Goal: Information Seeking & Learning: Learn about a topic

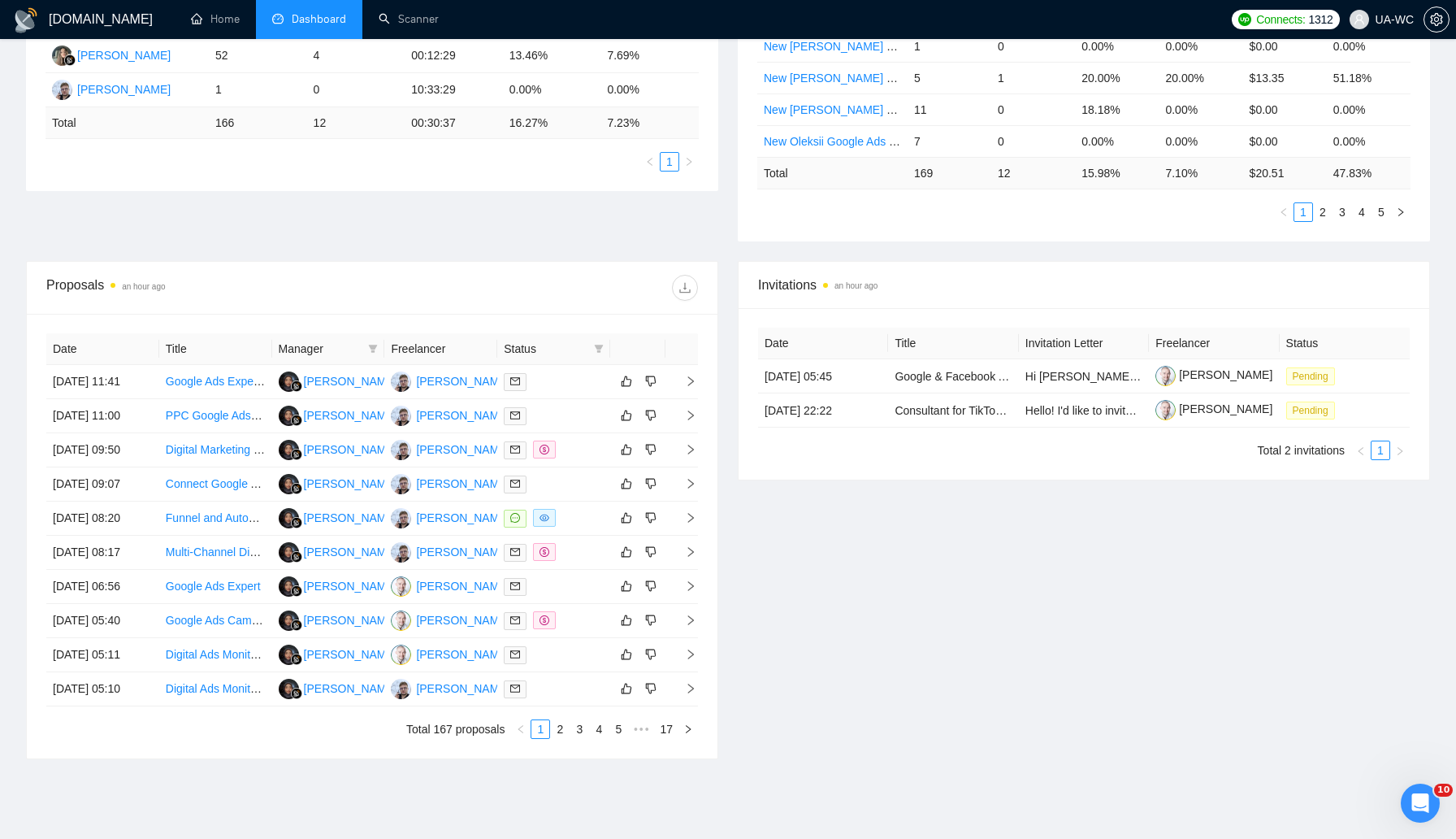
scroll to position [517, 0]
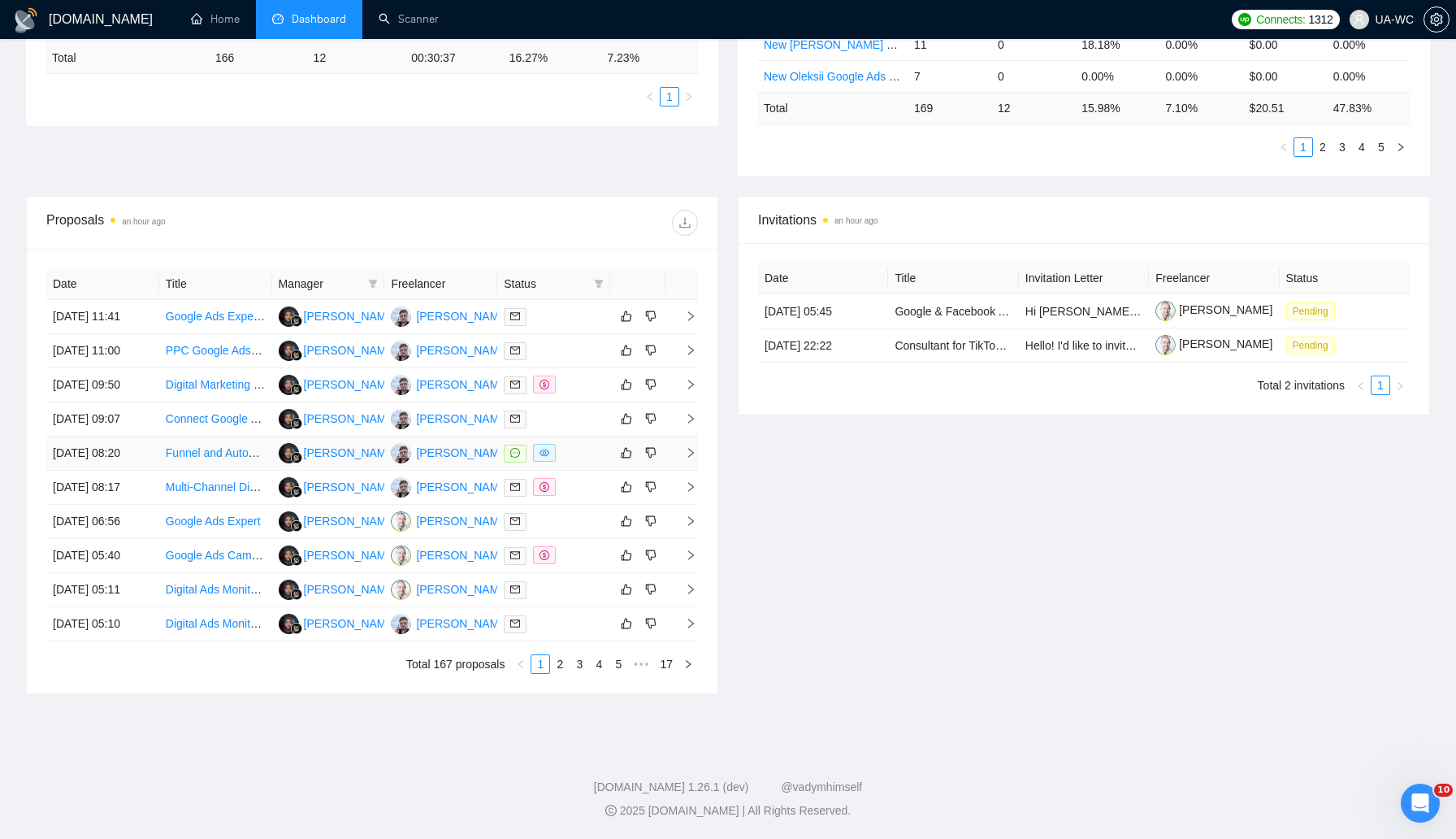
click at [687, 458] on icon "right" at bounding box center [691, 453] width 11 height 11
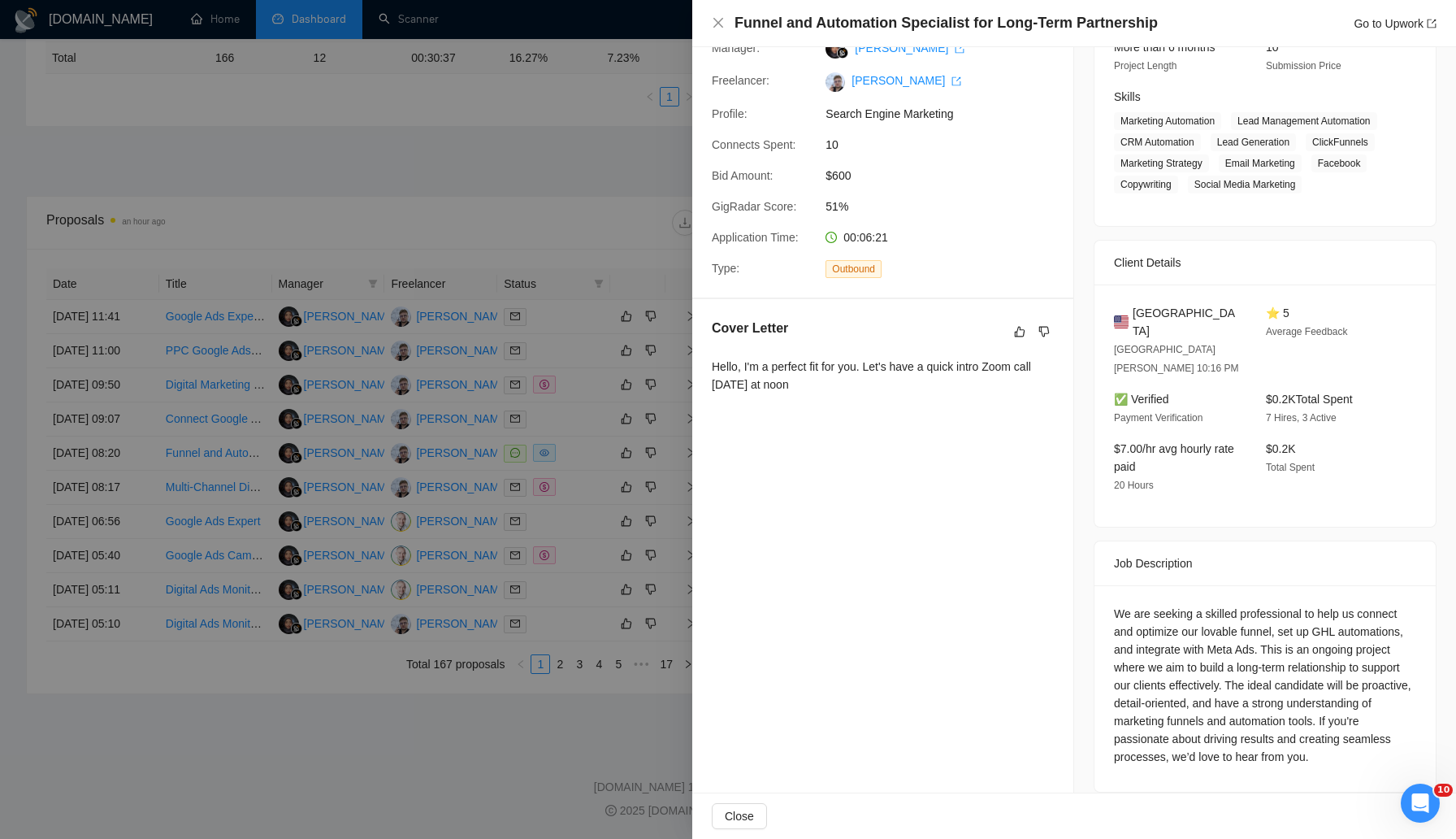
scroll to position [0, 0]
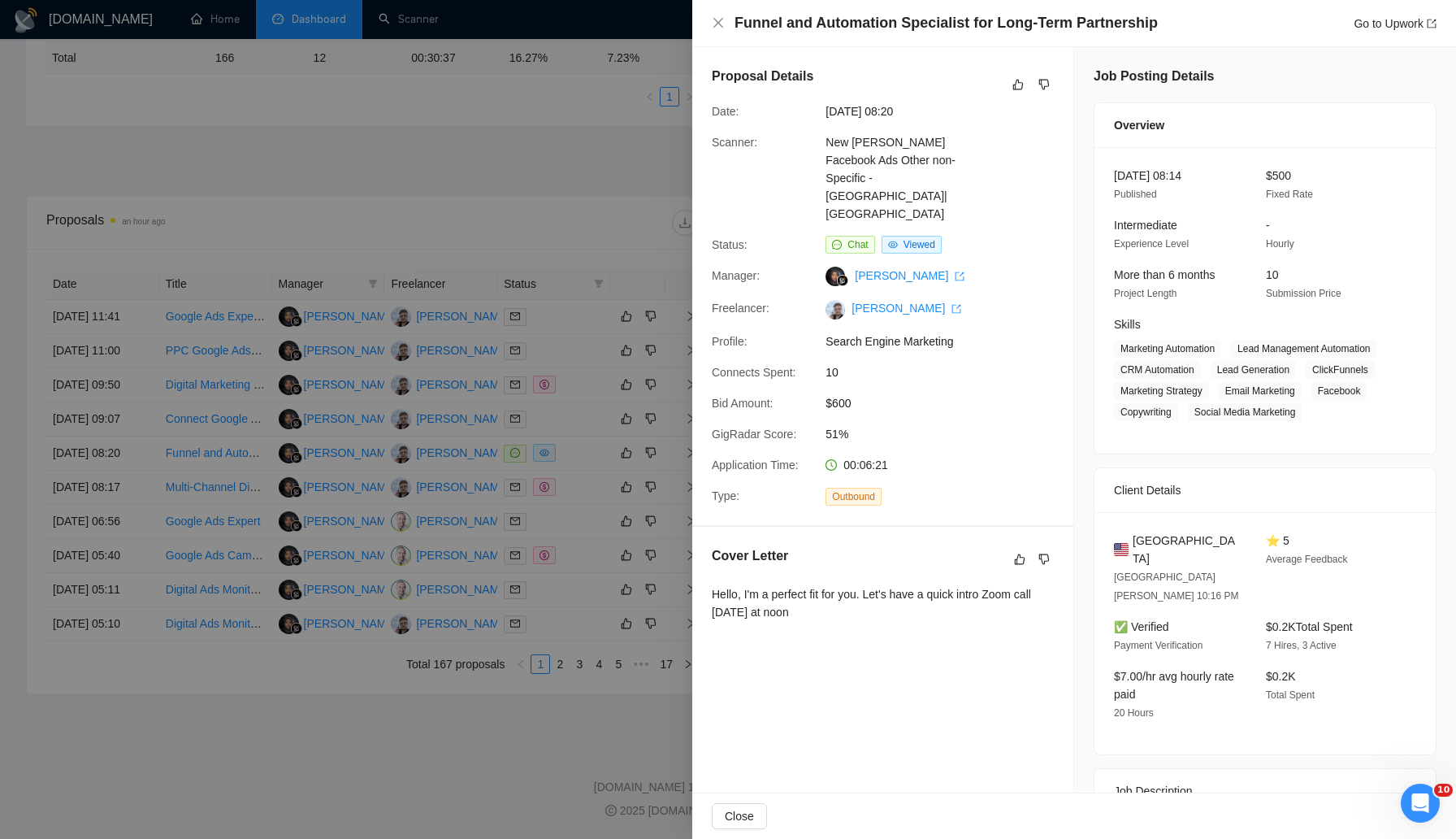
click at [545, 161] on div at bounding box center [728, 419] width 1456 height 839
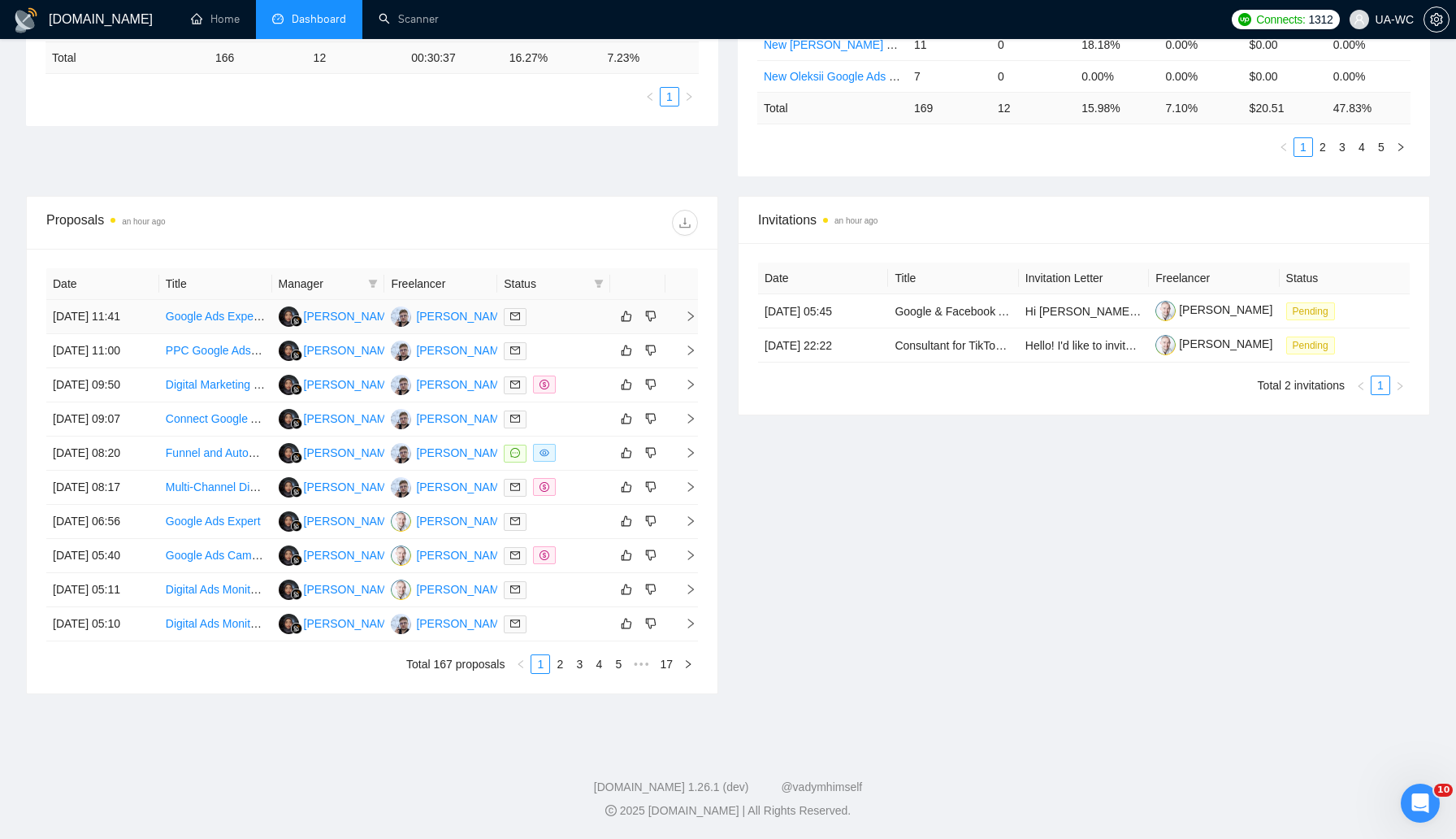
click at [689, 300] on td at bounding box center [681, 317] width 33 height 34
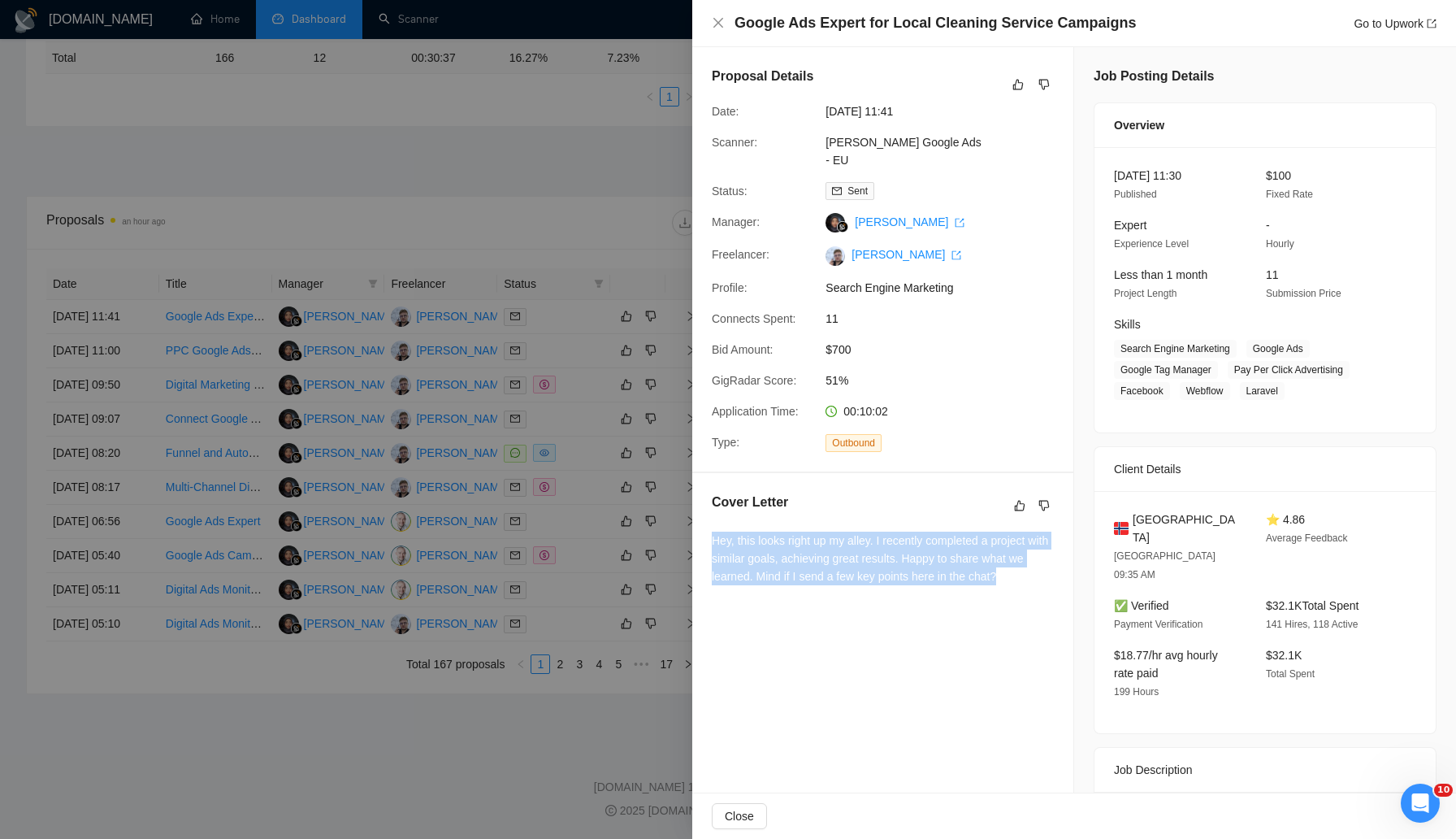
drag, startPoint x: 1044, startPoint y: 564, endPoint x: 711, endPoint y: 523, distance: 335.5
click at [712, 532] on div "Hey, this looks right up my alley. I recently completed a project with similar …" at bounding box center [883, 558] width 342 height 53
copy div "Hey, this looks right up my alley. I recently completed a project with similar …"
click at [750, 582] on div "Cover Letter Hey, this looks right up my alley. I recently completed a project …" at bounding box center [883, 542] width 381 height 138
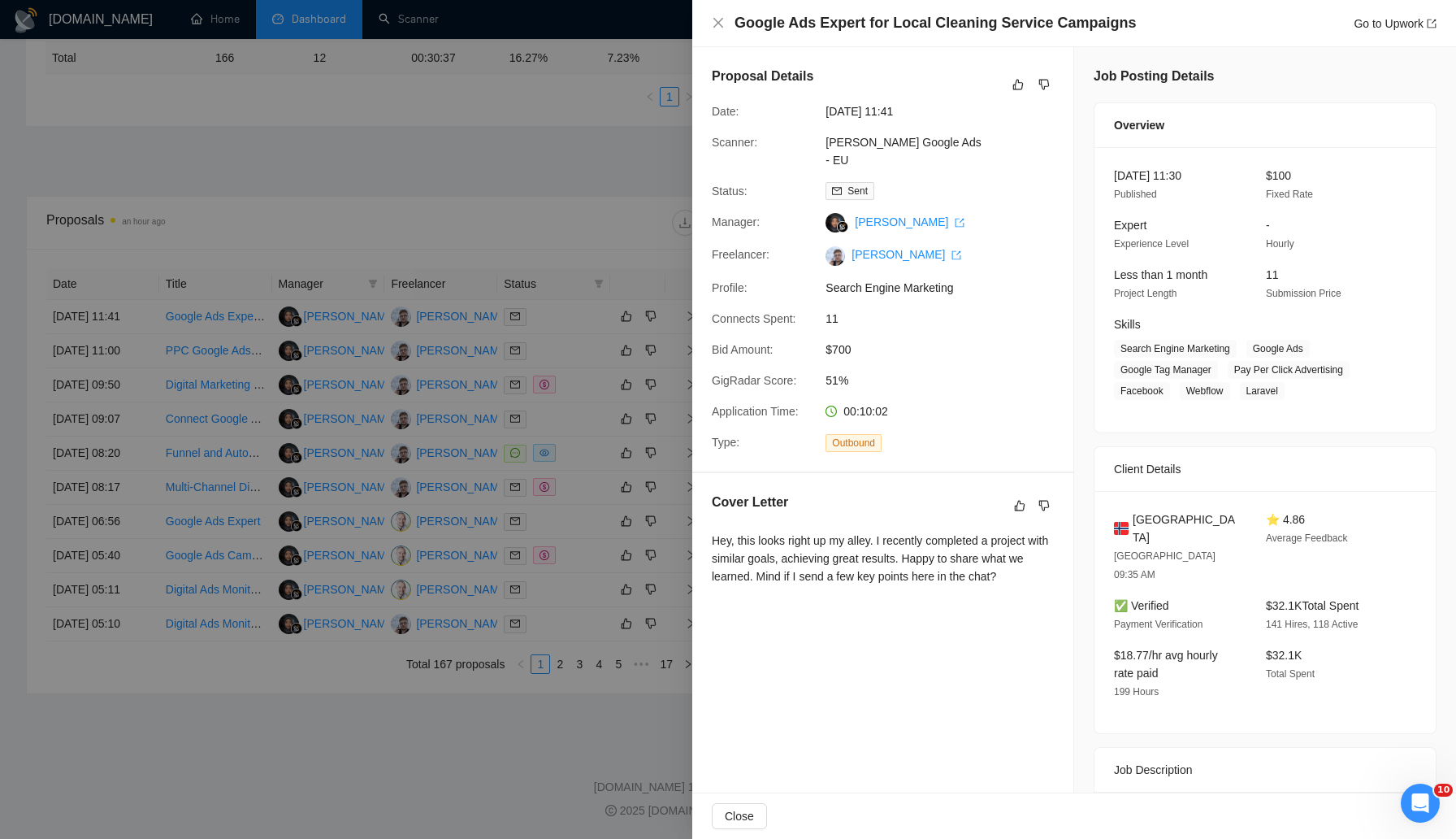
click at [548, 461] on div at bounding box center [728, 419] width 1456 height 839
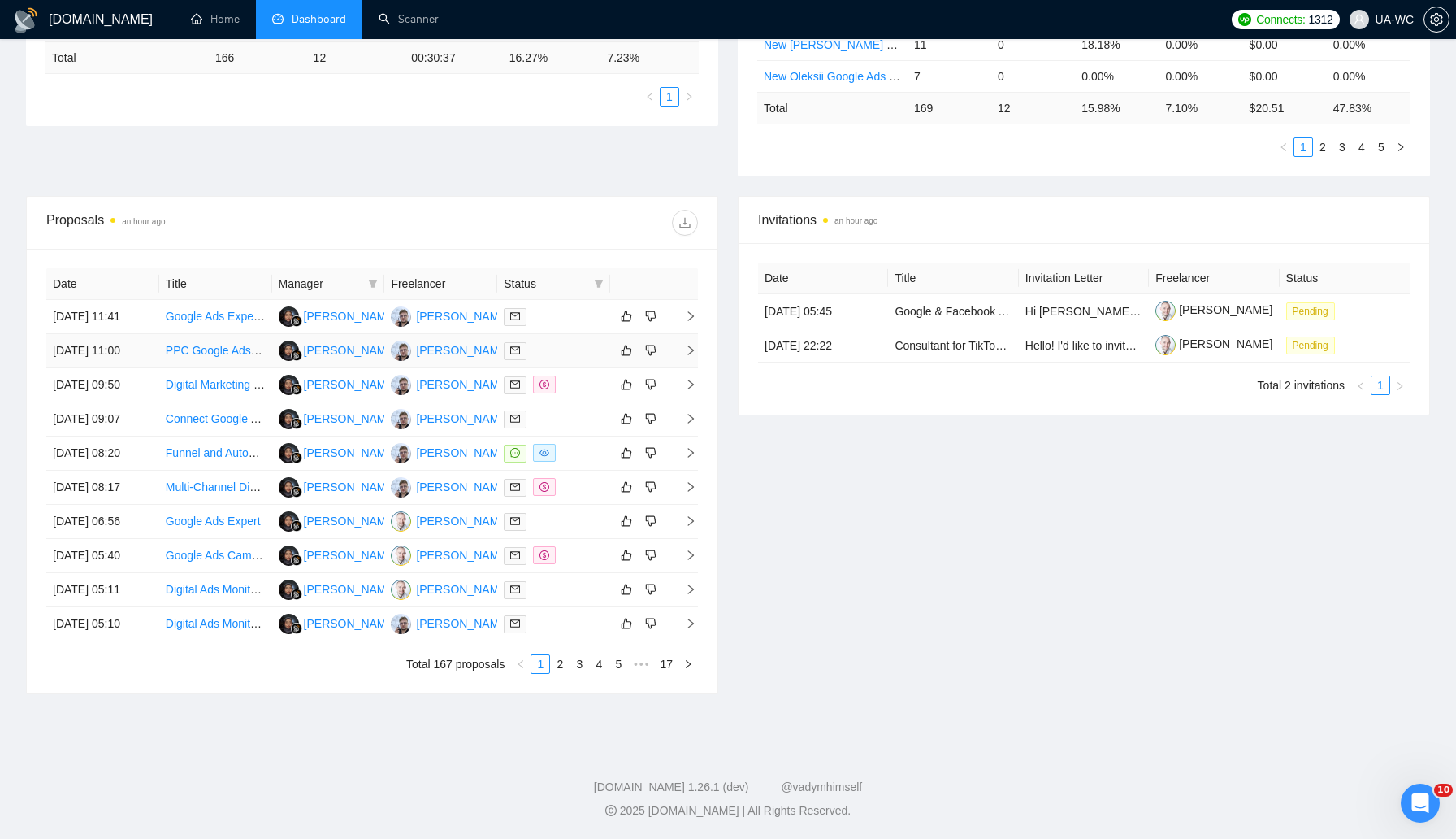
click at [688, 345] on icon "right" at bounding box center [691, 351] width 11 height 11
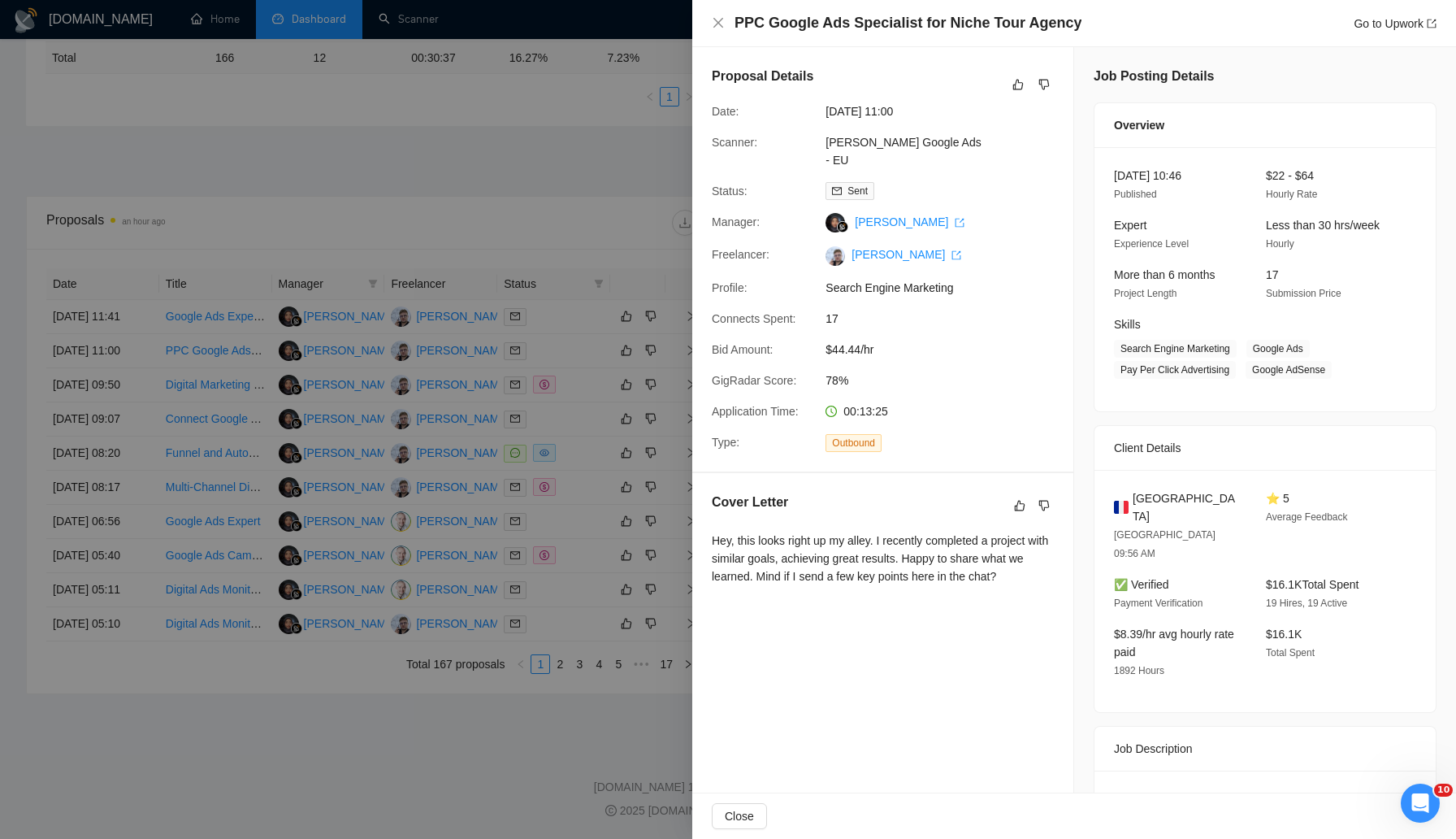
click at [512, 499] on div at bounding box center [728, 419] width 1456 height 839
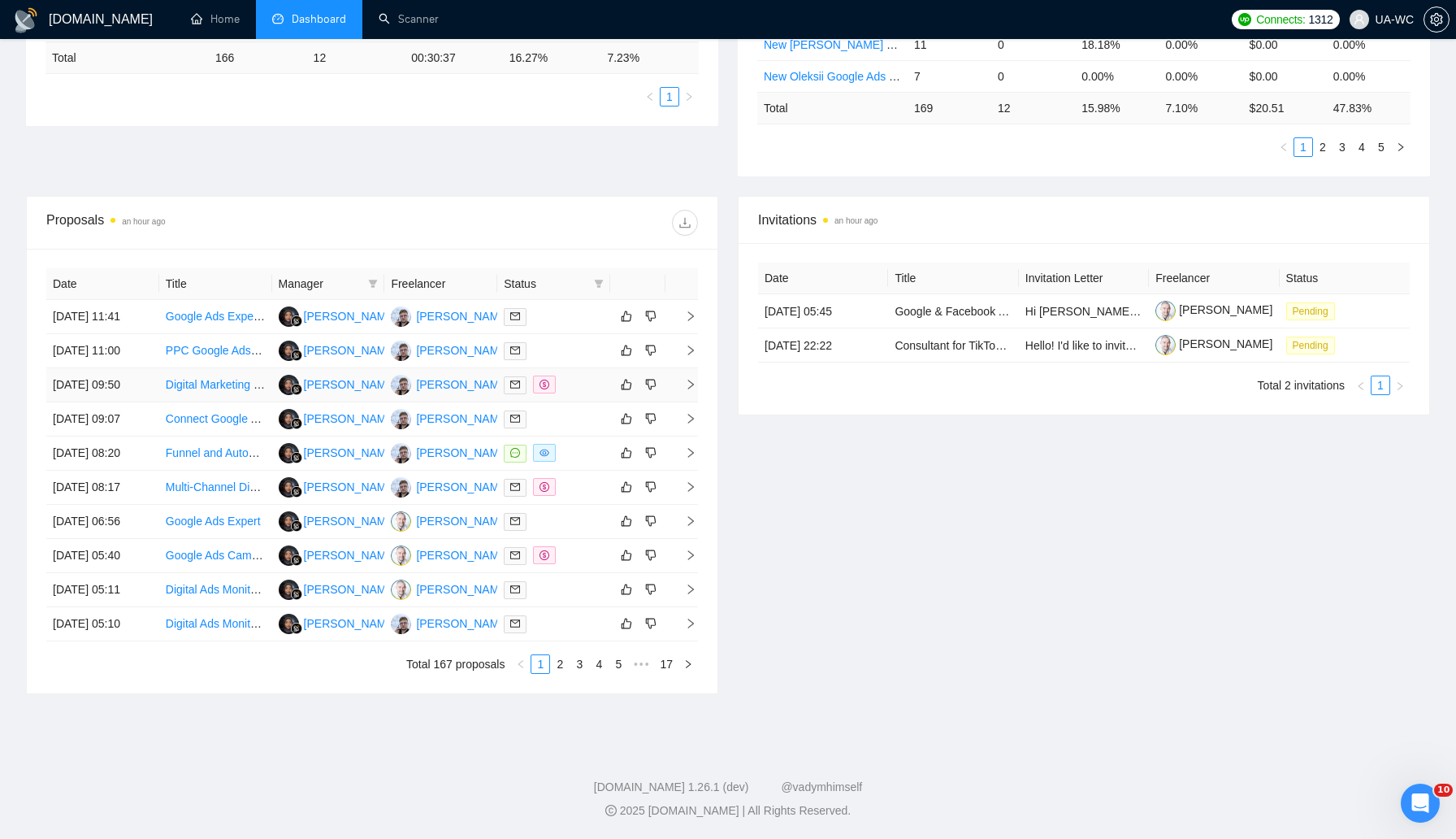
click at [685, 368] on td at bounding box center [681, 385] width 33 height 34
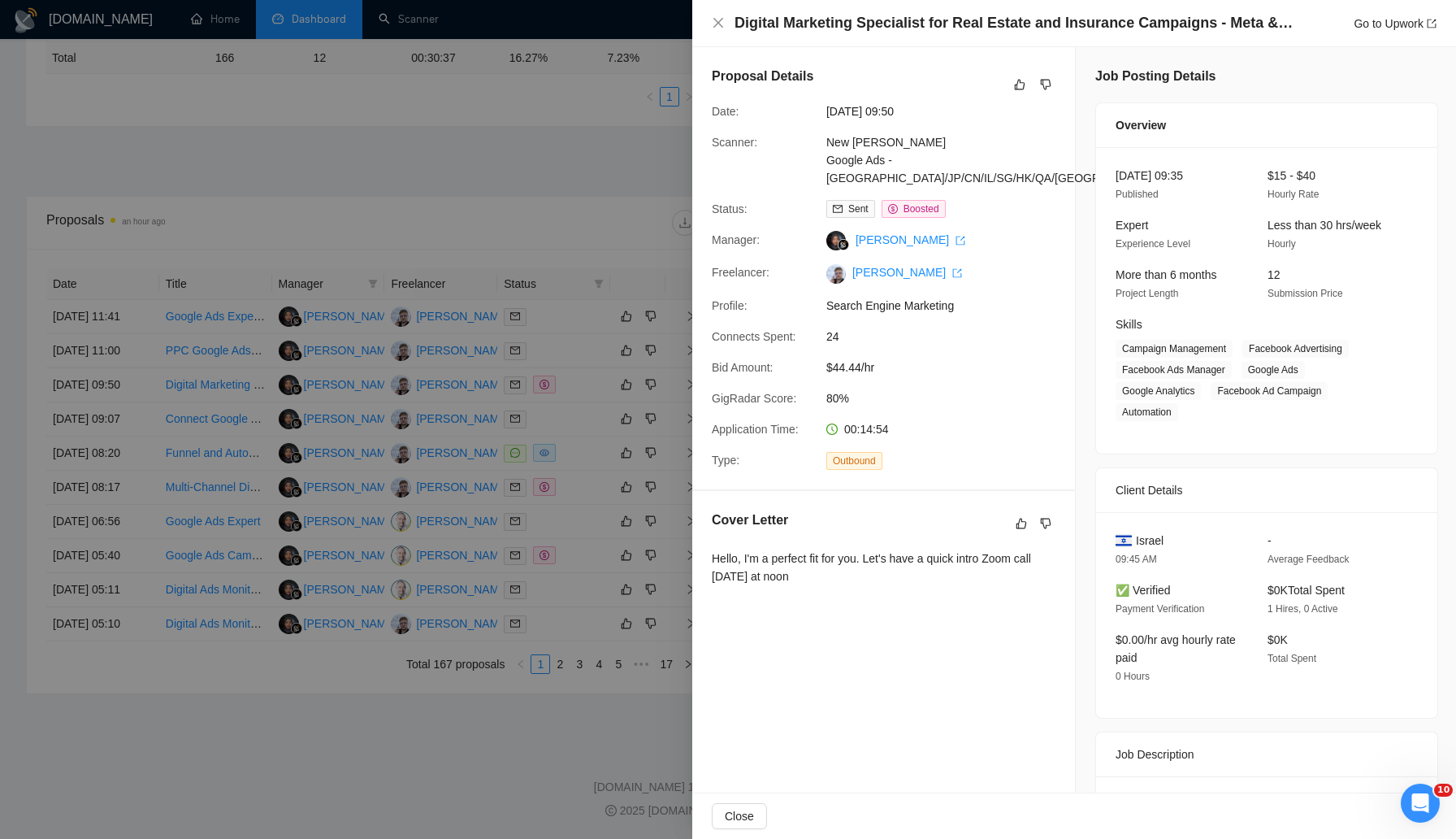
drag, startPoint x: 843, startPoint y: 570, endPoint x: 709, endPoint y: 544, distance: 136.5
click at [709, 544] on div "Cover Letter Hello, I'm a perfect fit for you. Let's have a quick intro Zoom ca…" at bounding box center [884, 551] width 382 height 120
click at [535, 427] on div at bounding box center [728, 419] width 1456 height 839
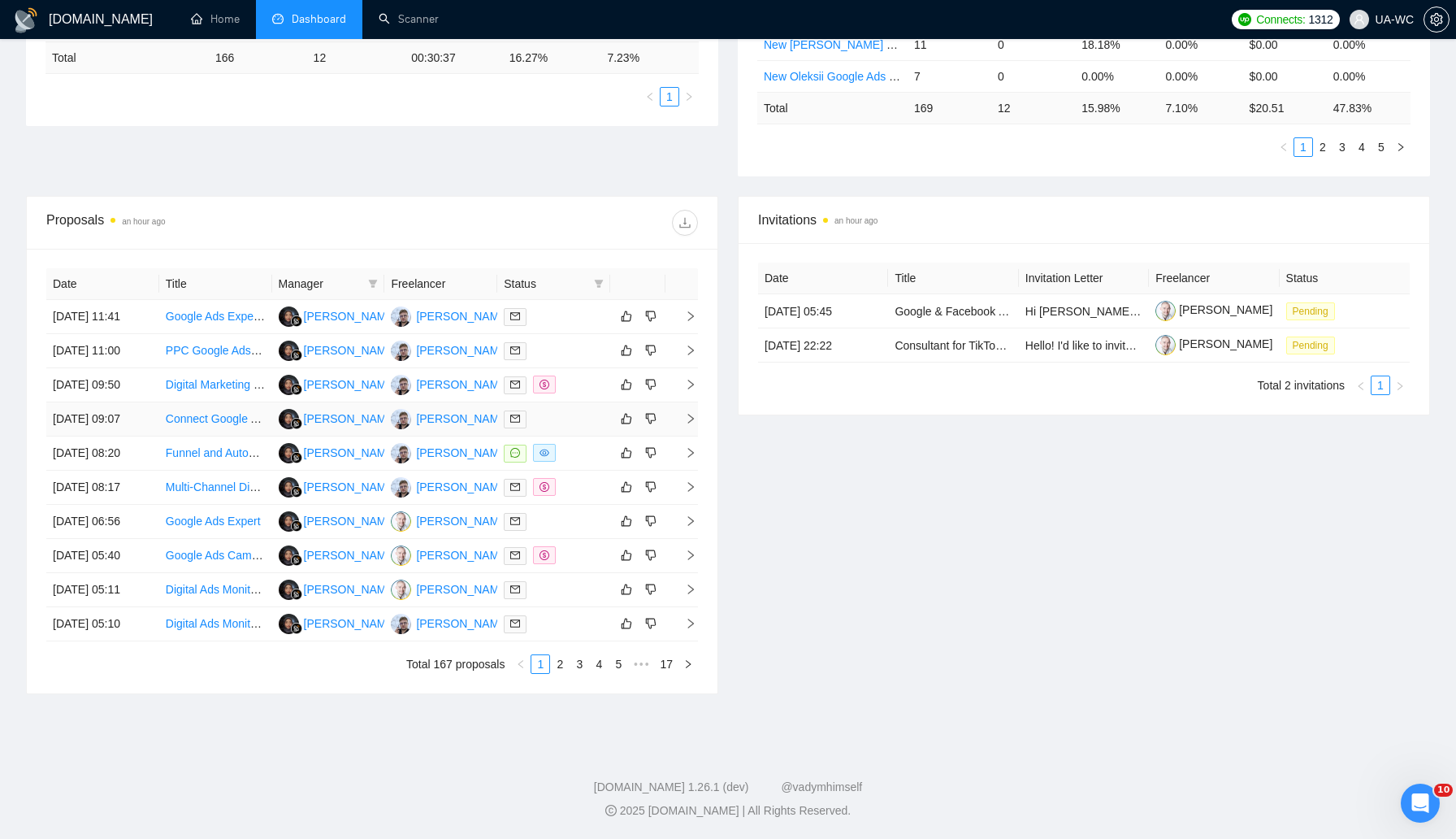
click at [696, 413] on td at bounding box center [681, 419] width 33 height 34
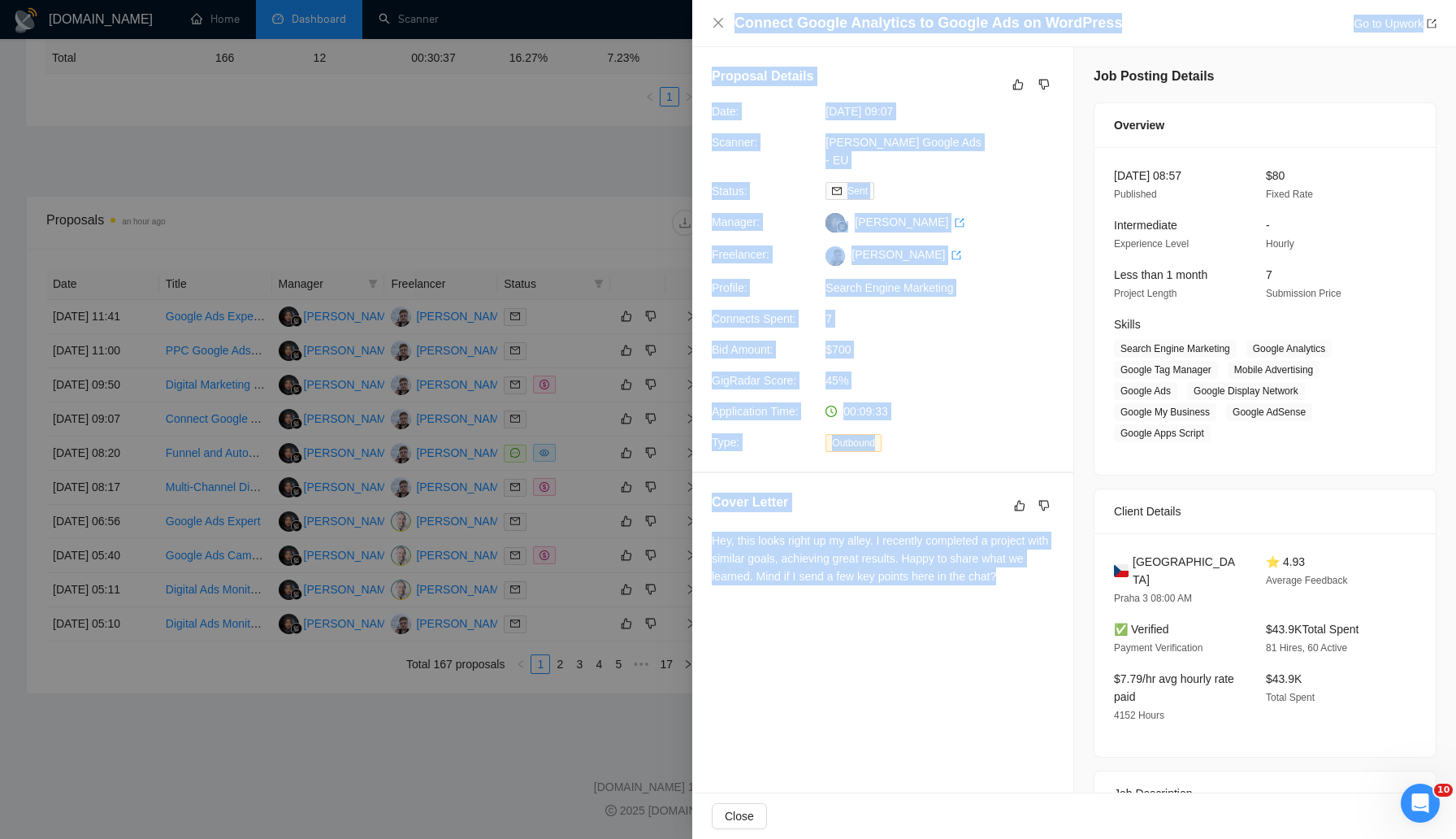
drag, startPoint x: 1028, startPoint y: 560, endPoint x: 680, endPoint y: 521, distance: 350.2
click at [680, 521] on div "Connect Google Analytics to Google Ads on WordPress Go to Upwork Proposal Detai…" at bounding box center [728, 419] width 1456 height 839
click at [681, 521] on div at bounding box center [728, 419] width 1456 height 839
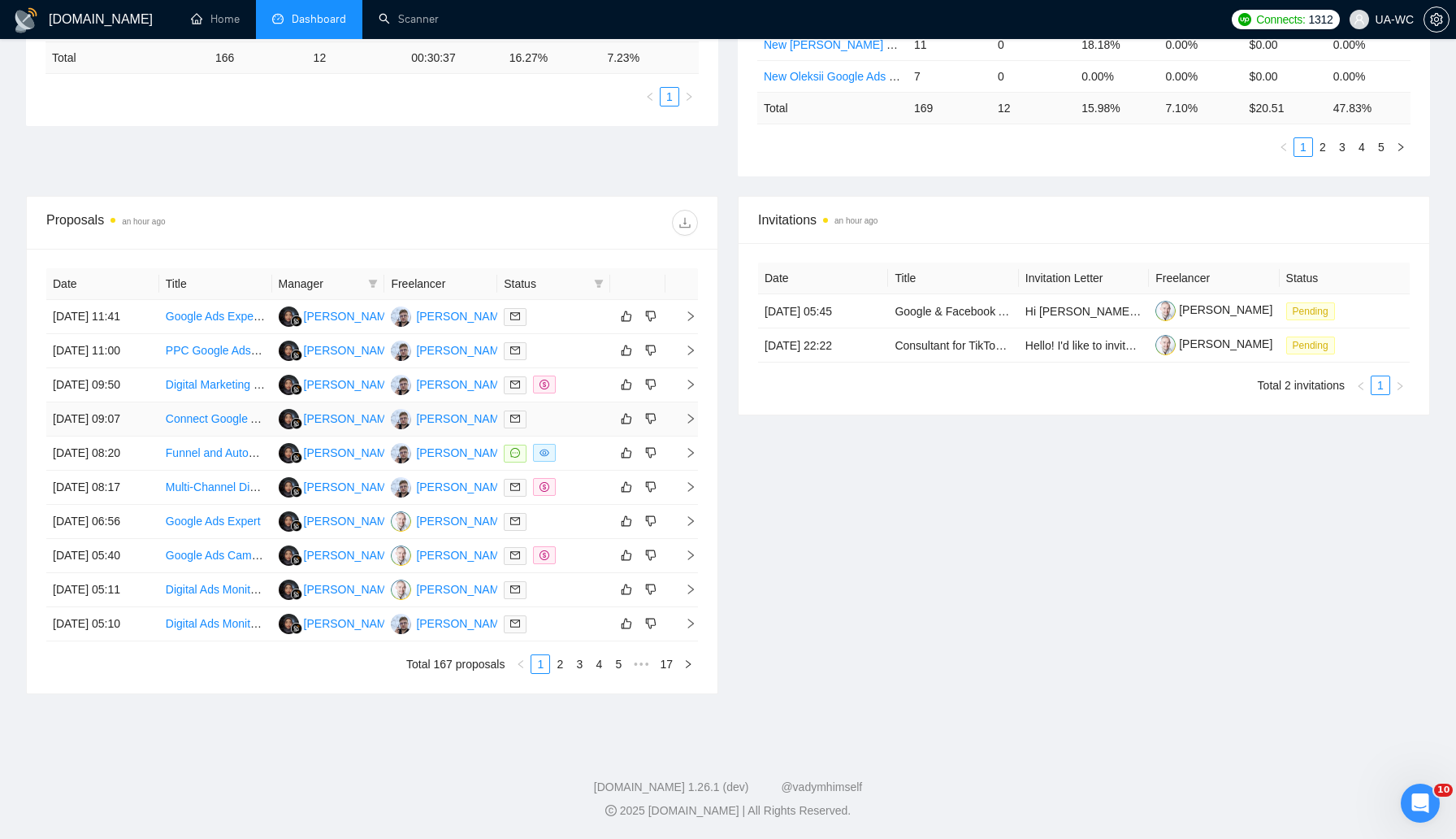
click at [697, 403] on td at bounding box center [681, 419] width 33 height 34
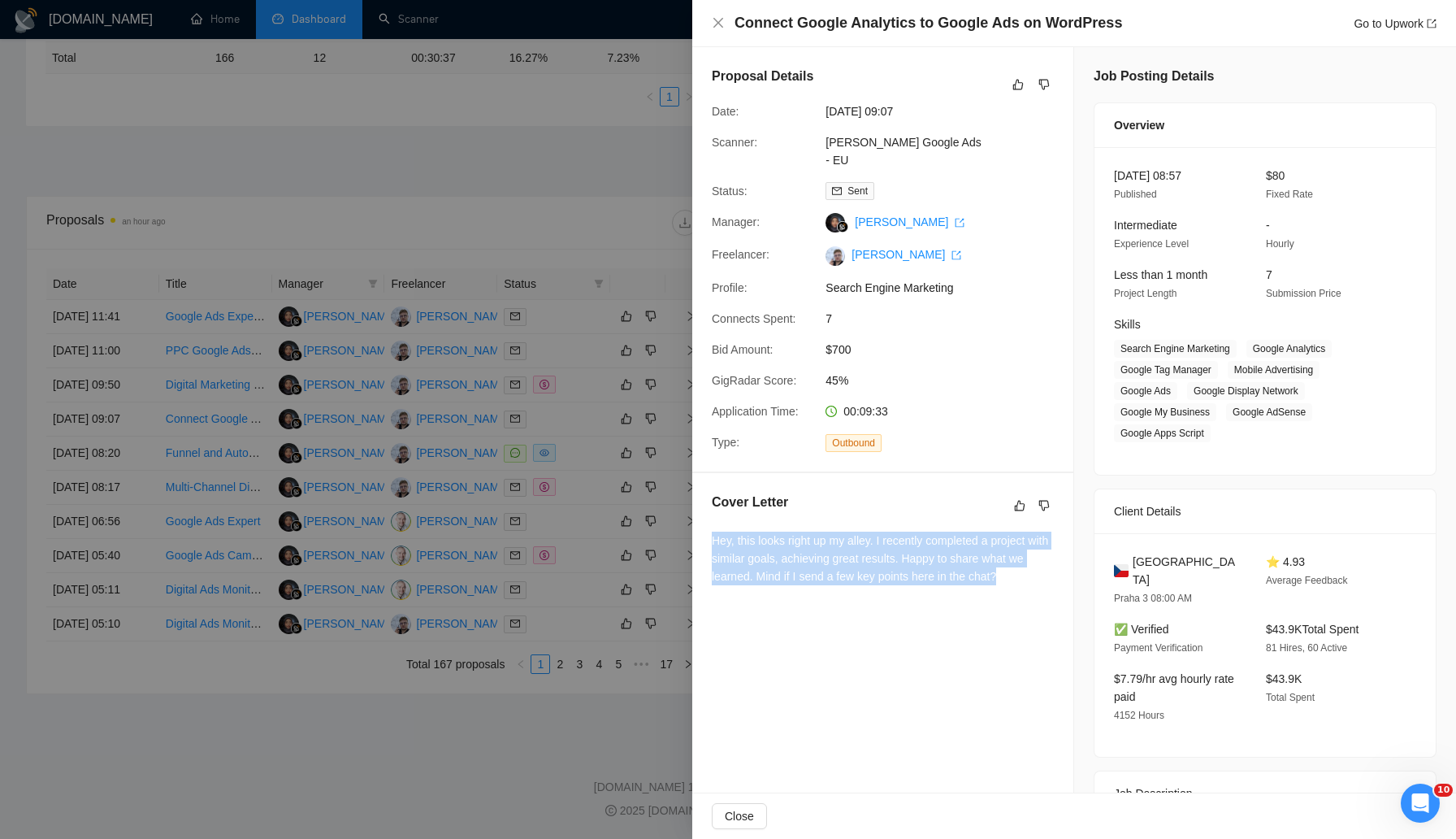
drag, startPoint x: 1025, startPoint y: 559, endPoint x: 713, endPoint y: 524, distance: 314.0
click at [713, 532] on div "Hey, this looks right up my alley. I recently completed a project with similar …" at bounding box center [883, 558] width 342 height 53
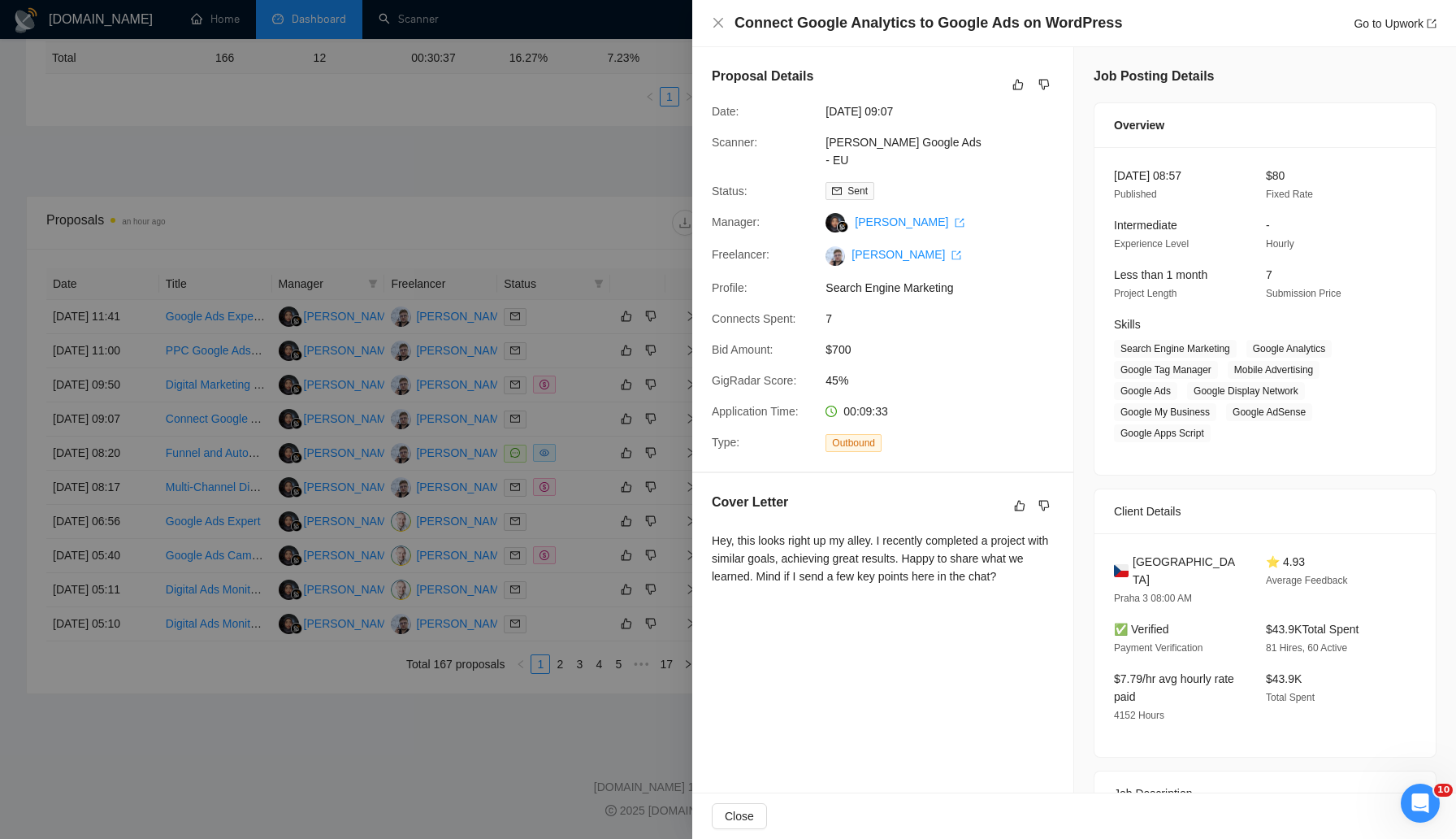
click at [512, 524] on div at bounding box center [728, 419] width 1456 height 839
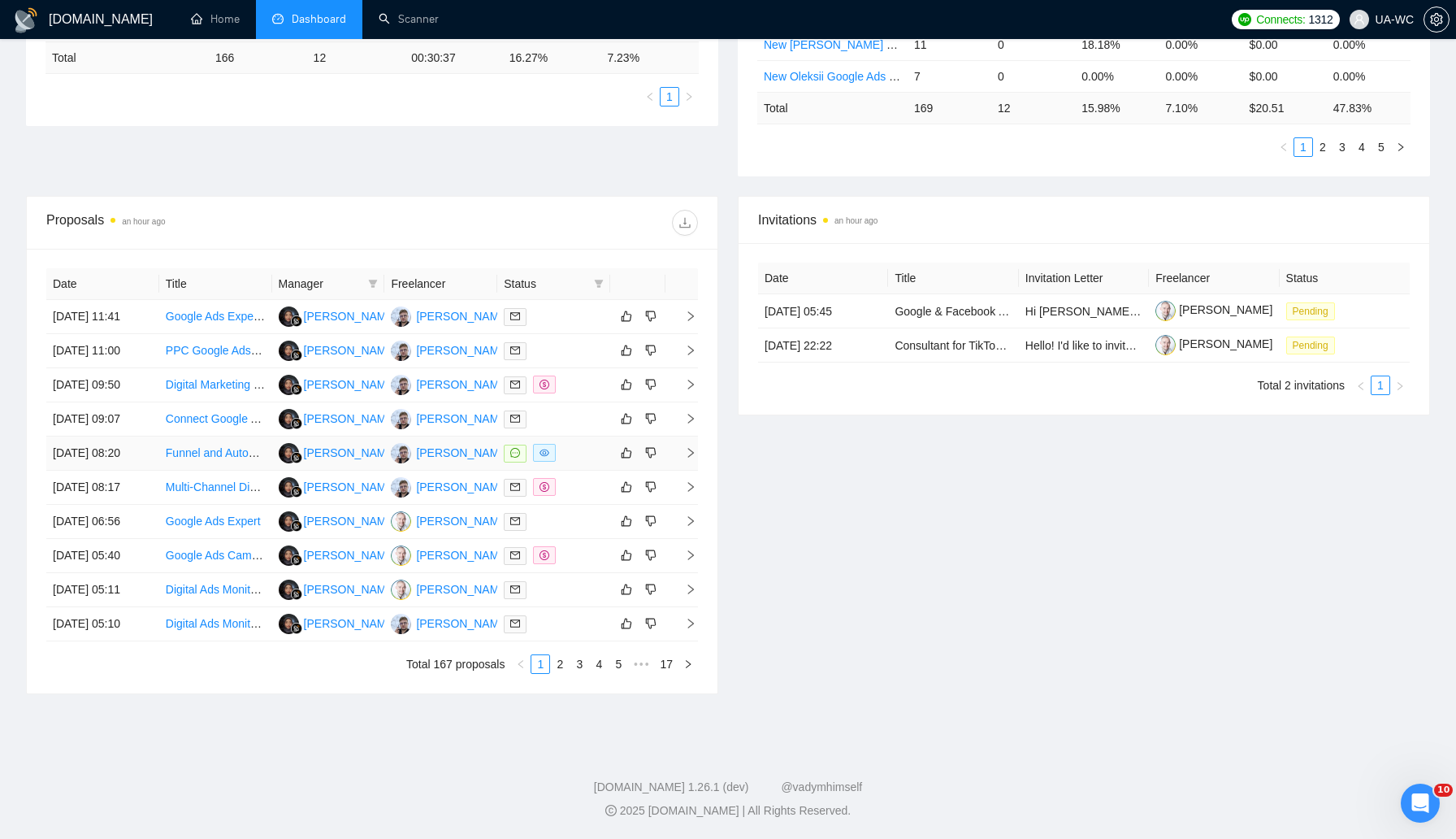
click at [692, 457] on icon "right" at bounding box center [691, 453] width 11 height 11
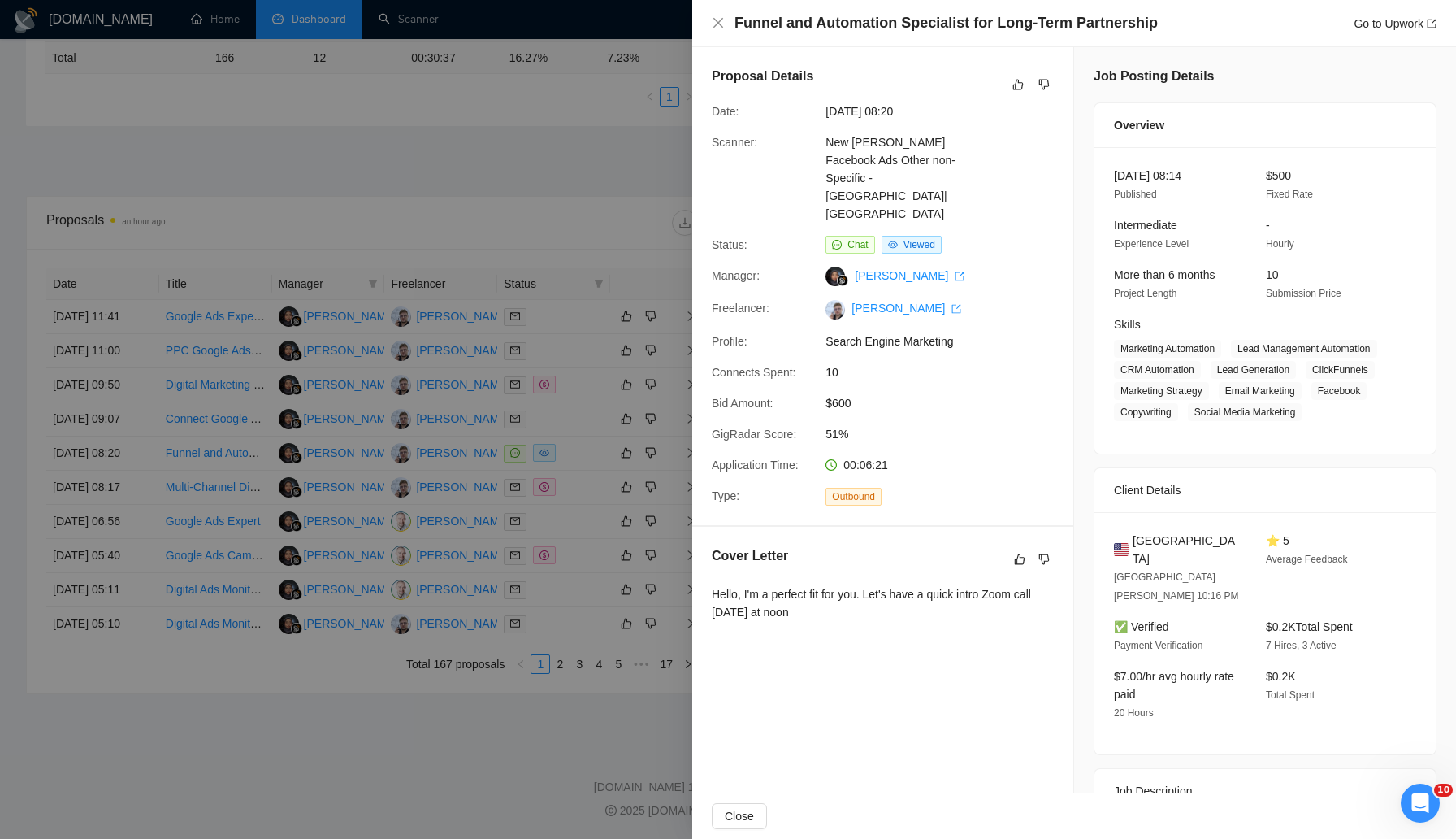
drag, startPoint x: 819, startPoint y: 558, endPoint x: 711, endPoint y: 544, distance: 108.9
click at [712, 585] on div "Hello, I'm a perfect fit for you. Let's have a quick intro Zoom call [DATE] at …" at bounding box center [883, 603] width 342 height 36
copy div "Hello, I'm a perfect fit for you. Let's have a quick intro Zoom call [DATE] at …"
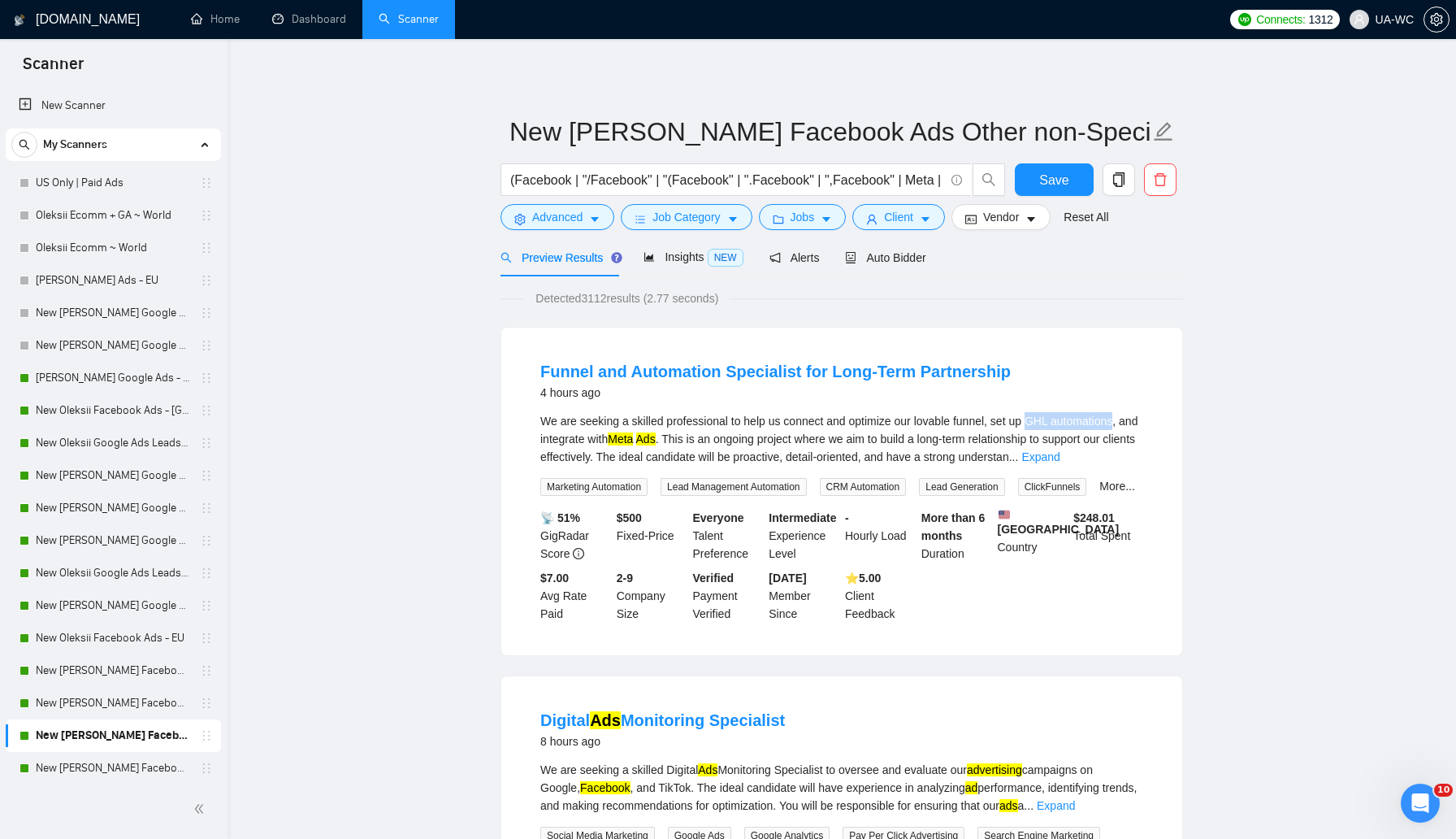
drag, startPoint x: 1044, startPoint y: 423, endPoint x: 1132, endPoint y: 423, distance: 88.0
click at [1132, 423] on div "We are seeking a skilled professional to help us connect and optimize our lovab…" at bounding box center [842, 439] width 603 height 53
copy div "GHL automations"
click at [532, 218] on span "Advanced" at bounding box center [557, 217] width 51 height 18
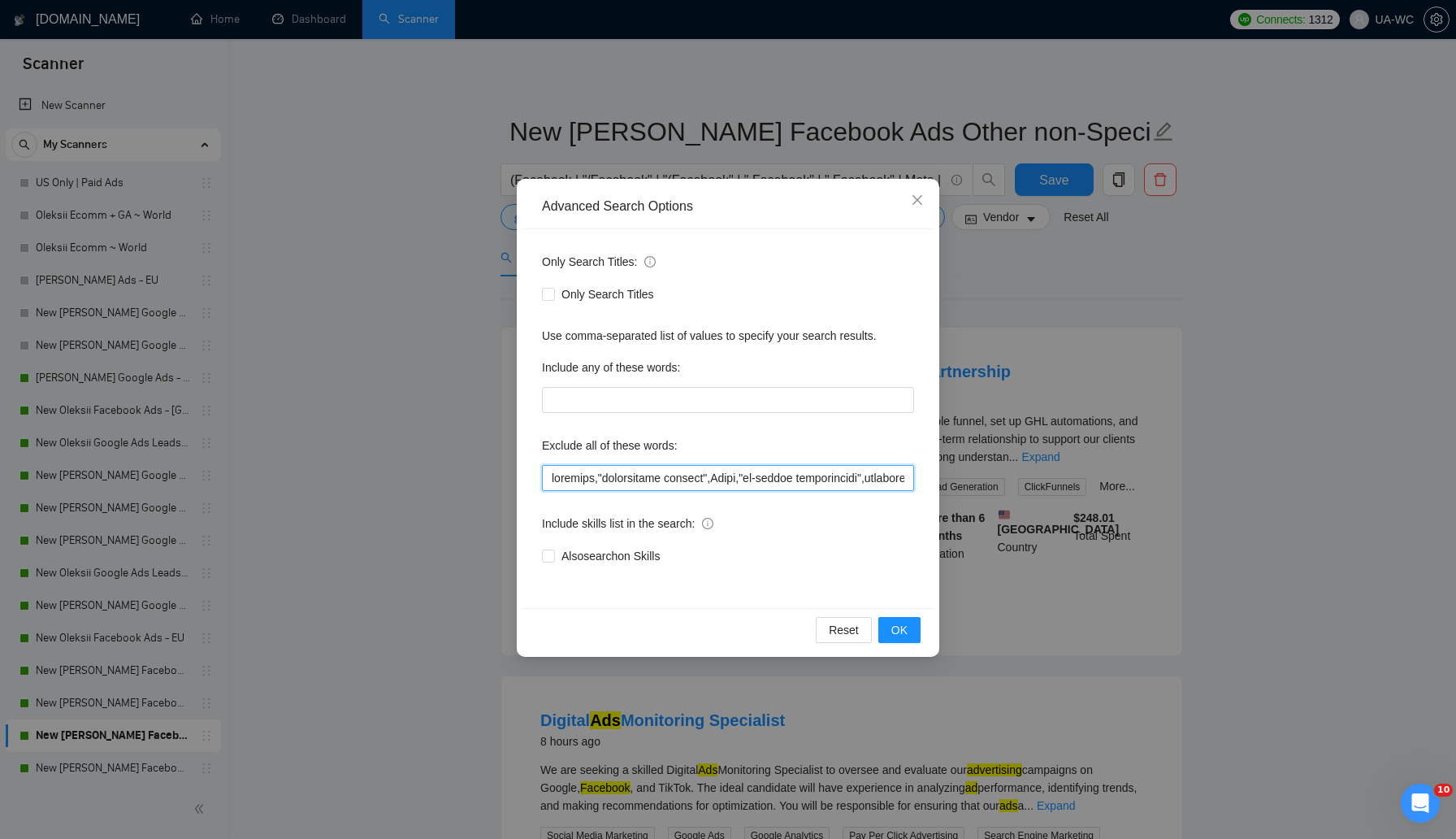
click at [546, 470] on input "text" at bounding box center [727, 478] width 372 height 26
click at [545, 474] on input "text" at bounding box center [727, 478] width 372 height 26
type input "automations,outreach,"marketplace posting",Sales,"on-camera spokesperson",airta…"
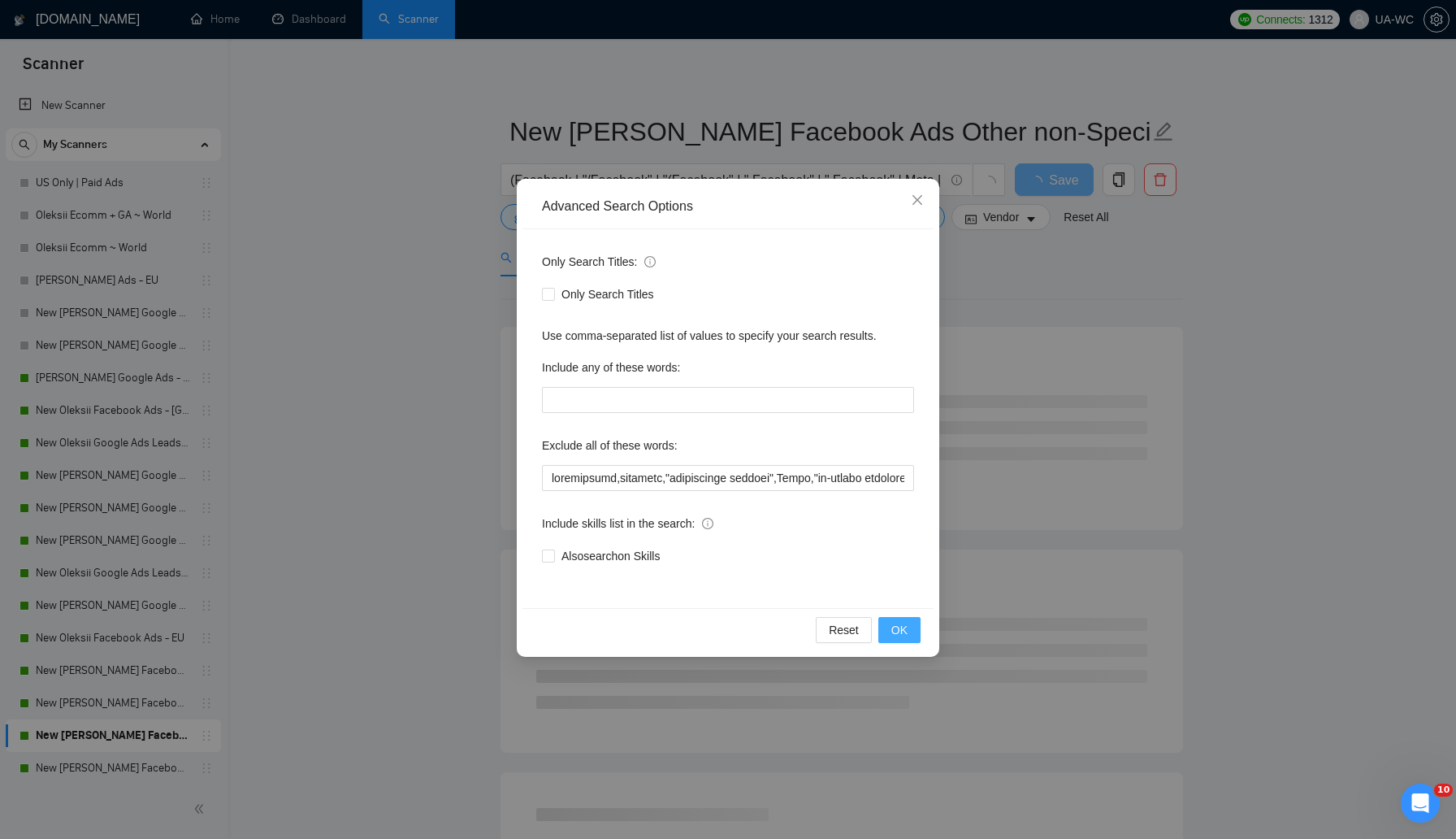
click at [898, 625] on span "OK" at bounding box center [899, 630] width 16 height 18
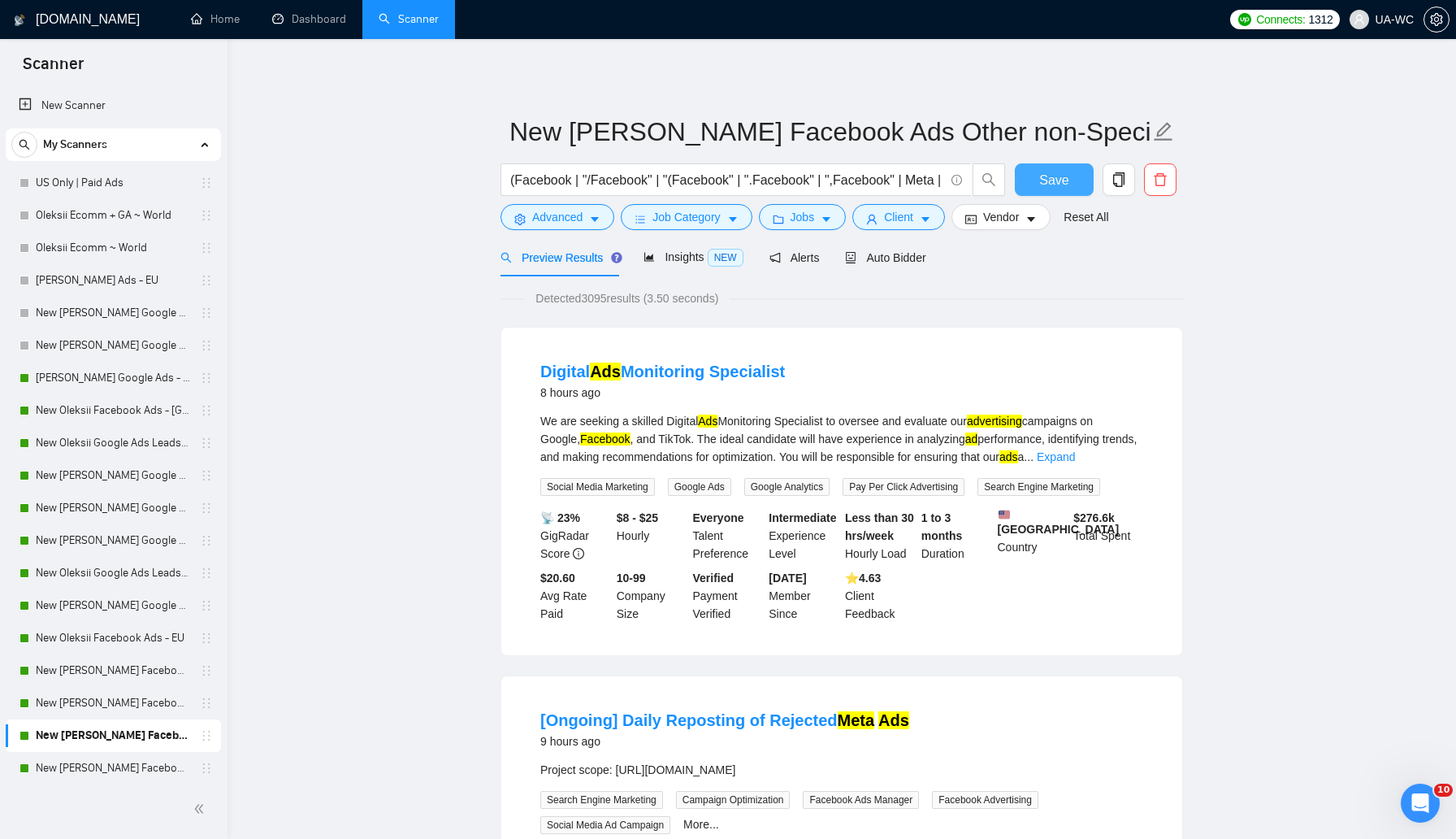
click at [1050, 181] on span "Save" at bounding box center [1053, 180] width 29 height 21
click at [317, 26] on link "Dashboard" at bounding box center [309, 19] width 74 height 14
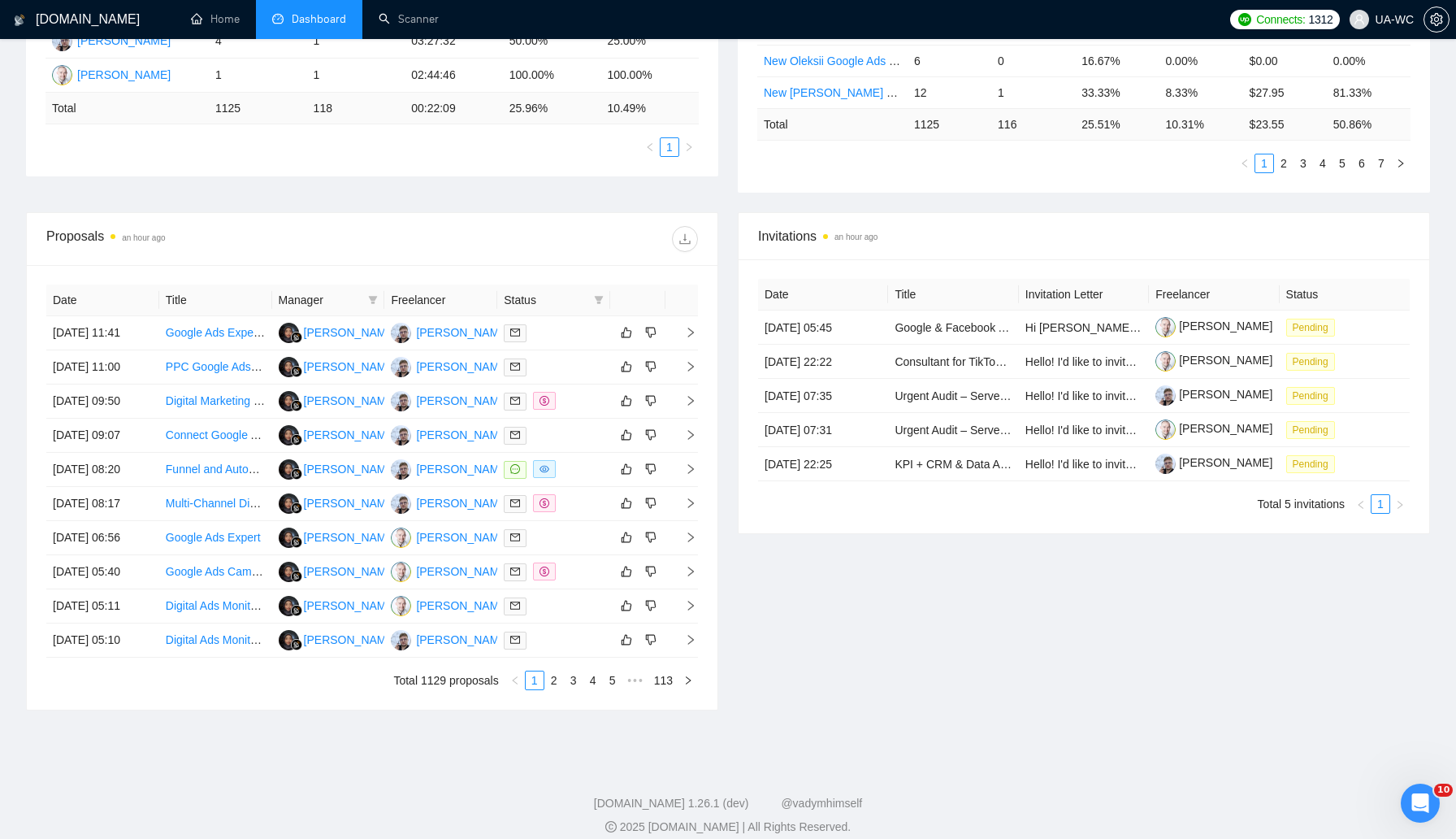
scroll to position [534, 0]
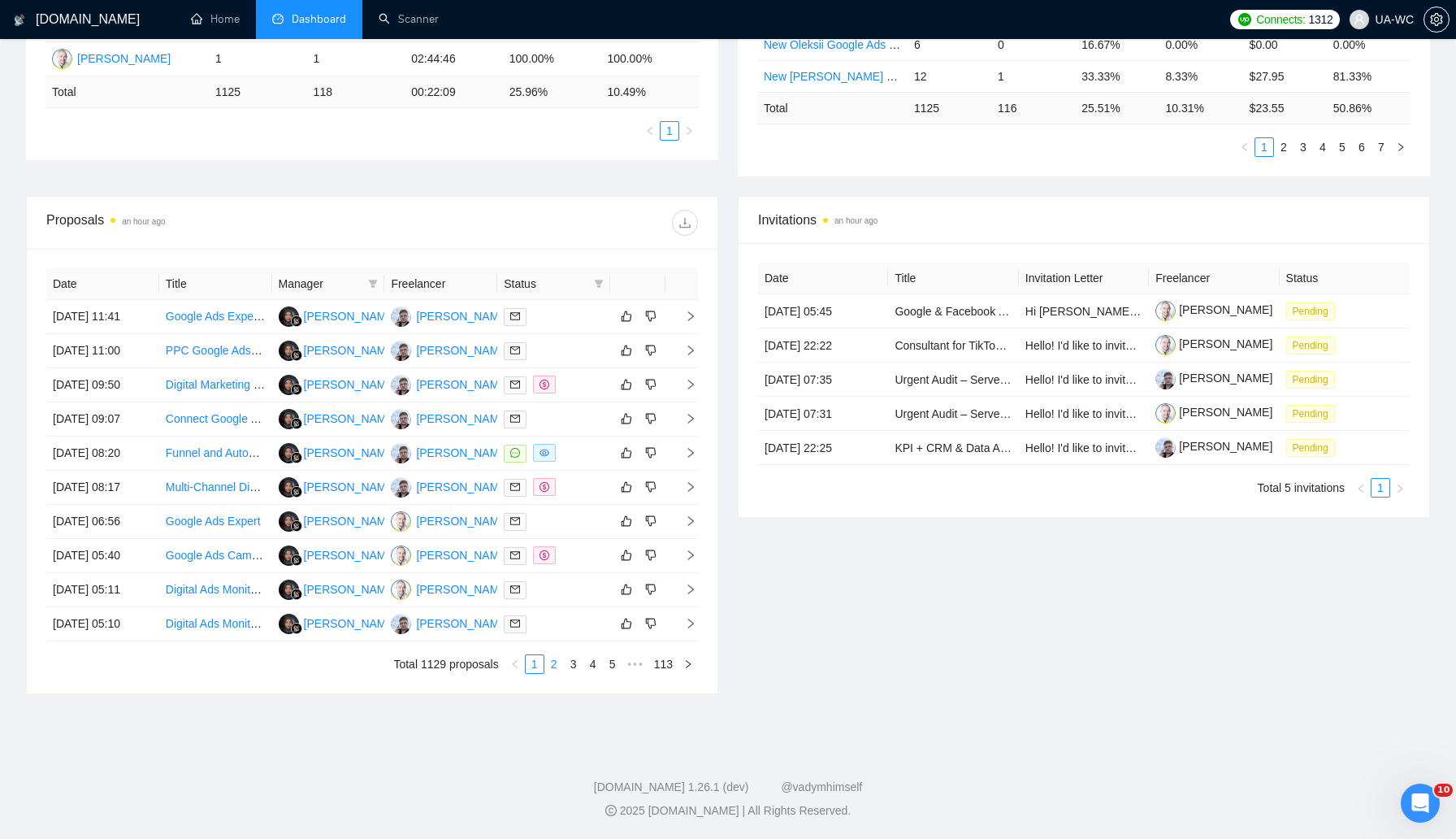
click at [548, 673] on link "2" at bounding box center [554, 664] width 18 height 18
click at [690, 595] on icon "right" at bounding box center [691, 590] width 11 height 11
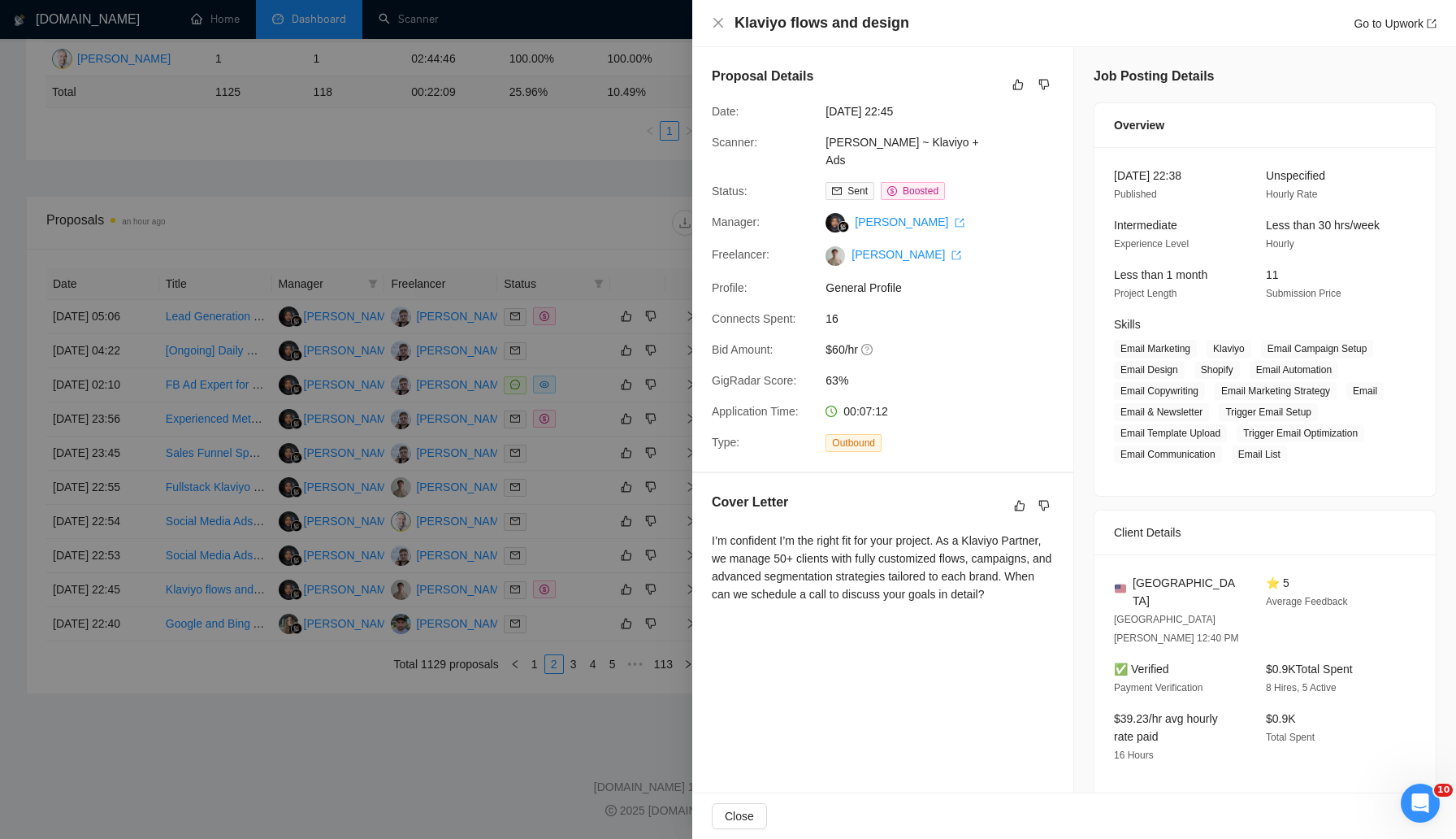
click at [630, 637] on div at bounding box center [728, 419] width 1456 height 839
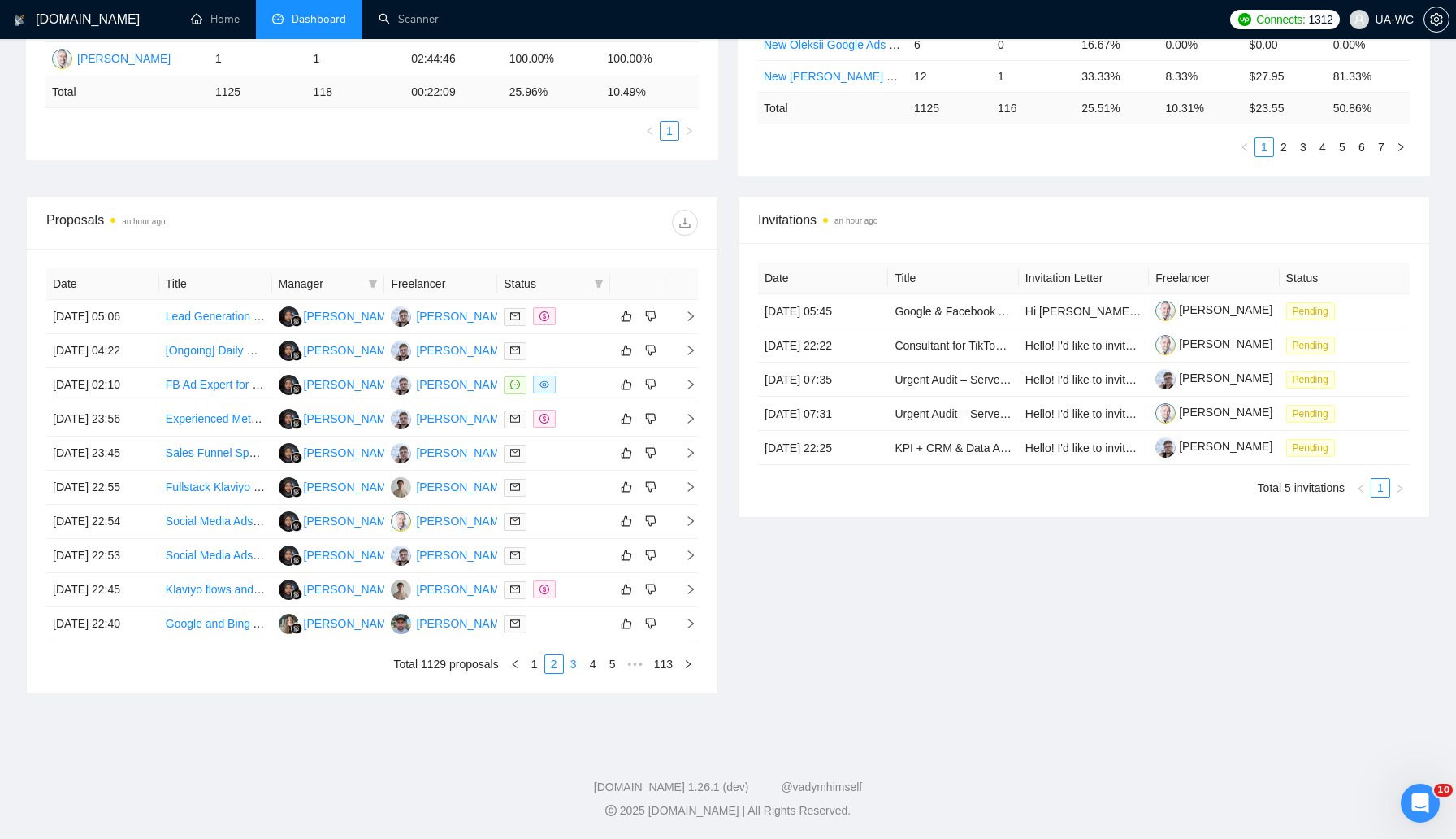
click at [569, 673] on link "3" at bounding box center [573, 664] width 18 height 18
click at [590, 673] on link "4" at bounding box center [593, 664] width 18 height 18
